Goal: Task Accomplishment & Management: Use online tool/utility

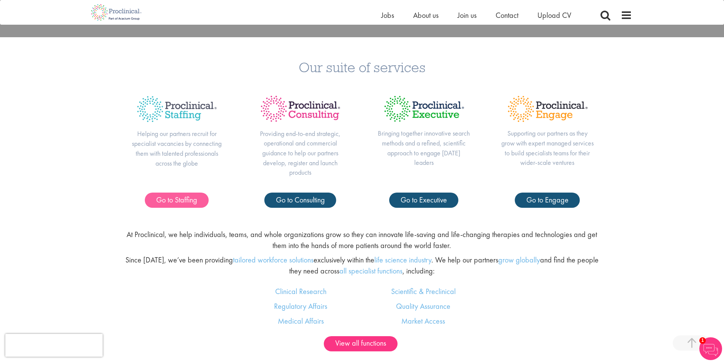
scroll to position [380, 0]
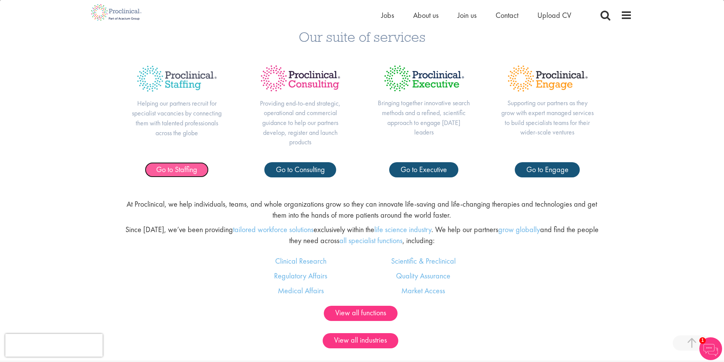
click at [172, 170] on span "Go to Staffing" at bounding box center [176, 170] width 41 height 10
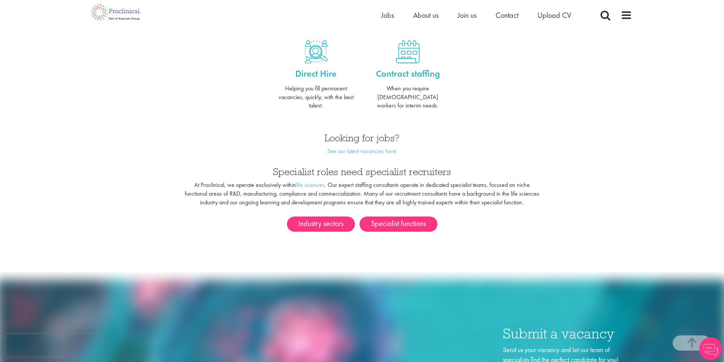
scroll to position [342, 0]
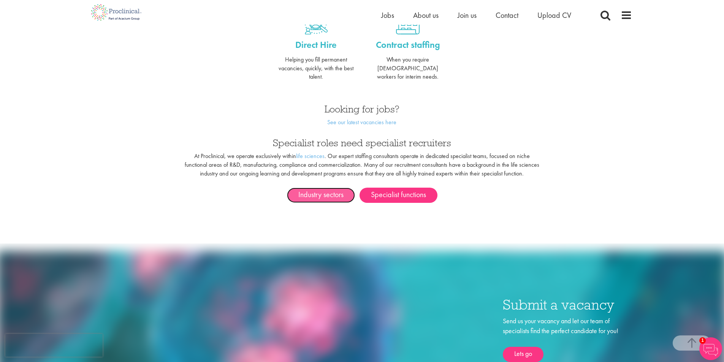
click at [344, 192] on link "Industry sectors" at bounding box center [321, 195] width 68 height 15
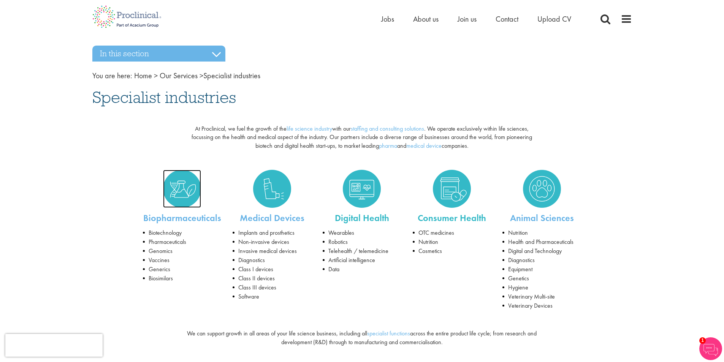
click at [178, 192] on img at bounding box center [182, 189] width 38 height 38
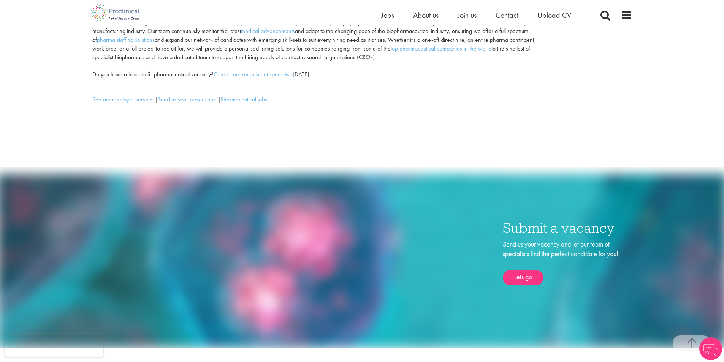
scroll to position [190, 0]
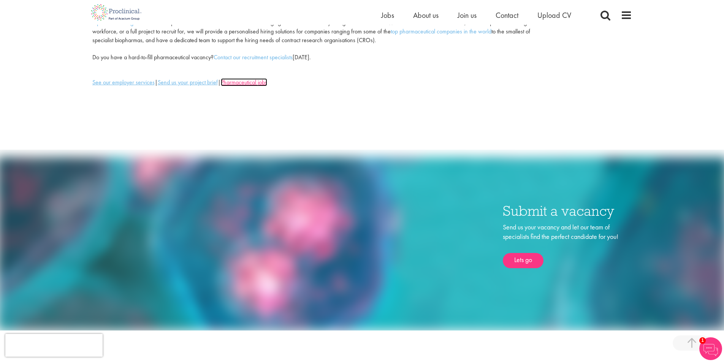
click at [264, 84] on u "Pharmaceutical jobs" at bounding box center [244, 82] width 46 height 8
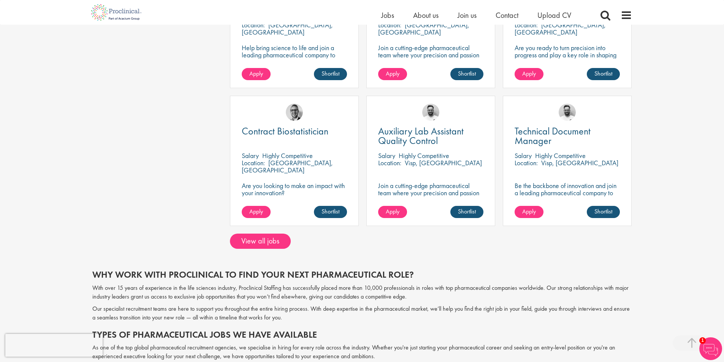
scroll to position [570, 0]
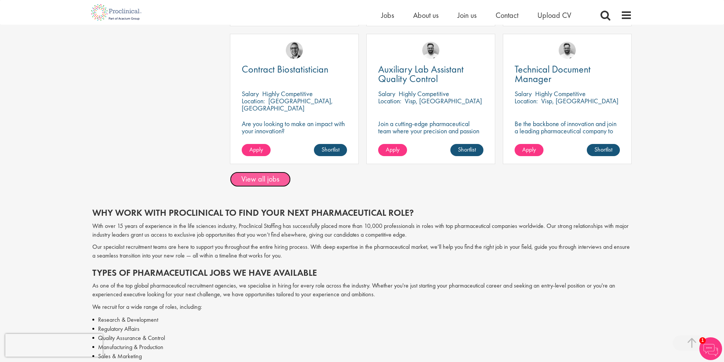
click at [265, 183] on link "View all jobs" at bounding box center [260, 179] width 61 height 15
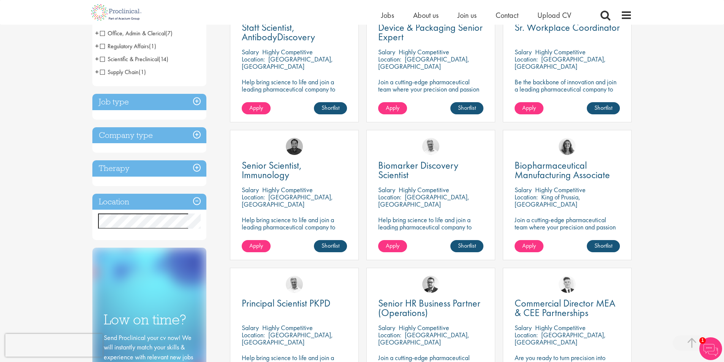
scroll to position [190, 0]
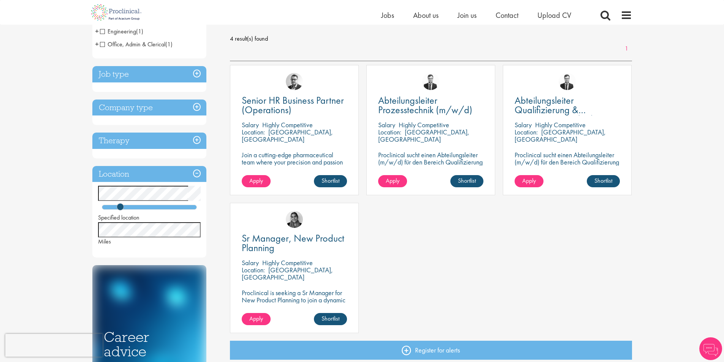
scroll to position [114, 0]
